Goal: Information Seeking & Learning: Find specific fact

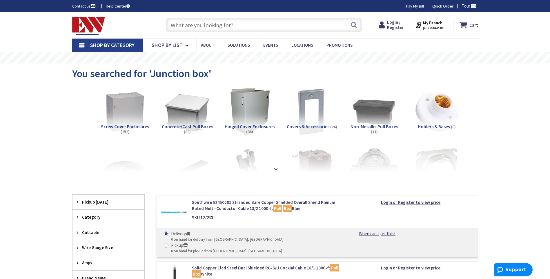
click at [219, 24] on input "text" at bounding box center [264, 25] width 196 height 15
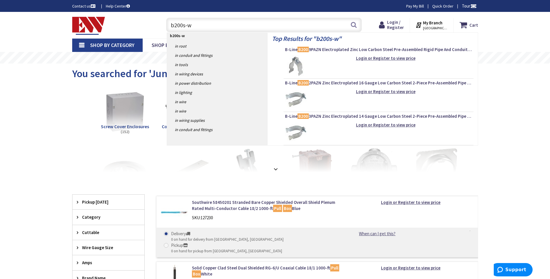
type input "b200s-wh"
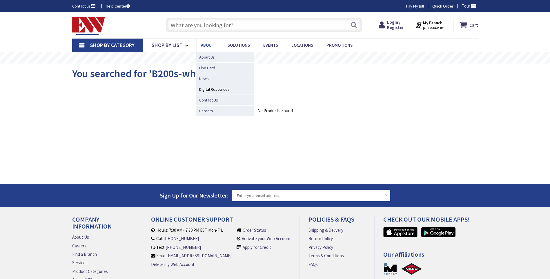
type input "[GEOGRAPHIC_DATA], [STREET_ADDRESS]"
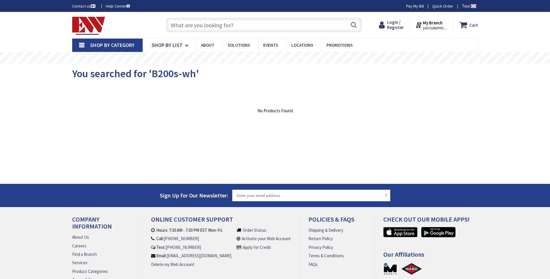
click at [201, 24] on input "text" at bounding box center [264, 25] width 196 height 15
click at [188, 29] on input "text" at bounding box center [264, 25] width 196 height 15
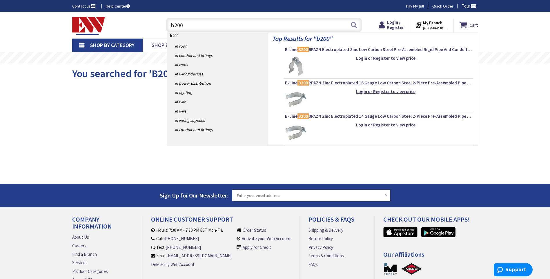
click at [189, 24] on input "b200" at bounding box center [264, 25] width 196 height 15
type input "b200s-wh"
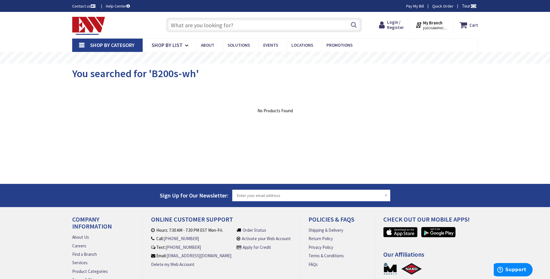
drag, startPoint x: 189, startPoint y: 25, endPoint x: 209, endPoint y: 29, distance: 20.9
click at [191, 25] on input "text" at bounding box center [264, 25] width 196 height 15
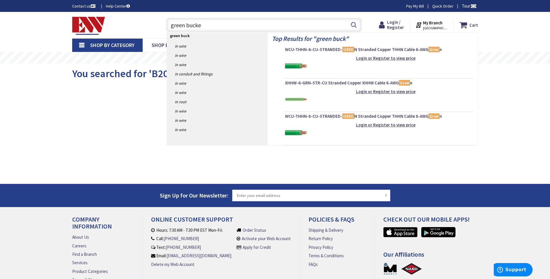
type input "green bucket"
